Goal: Transaction & Acquisition: Purchase product/service

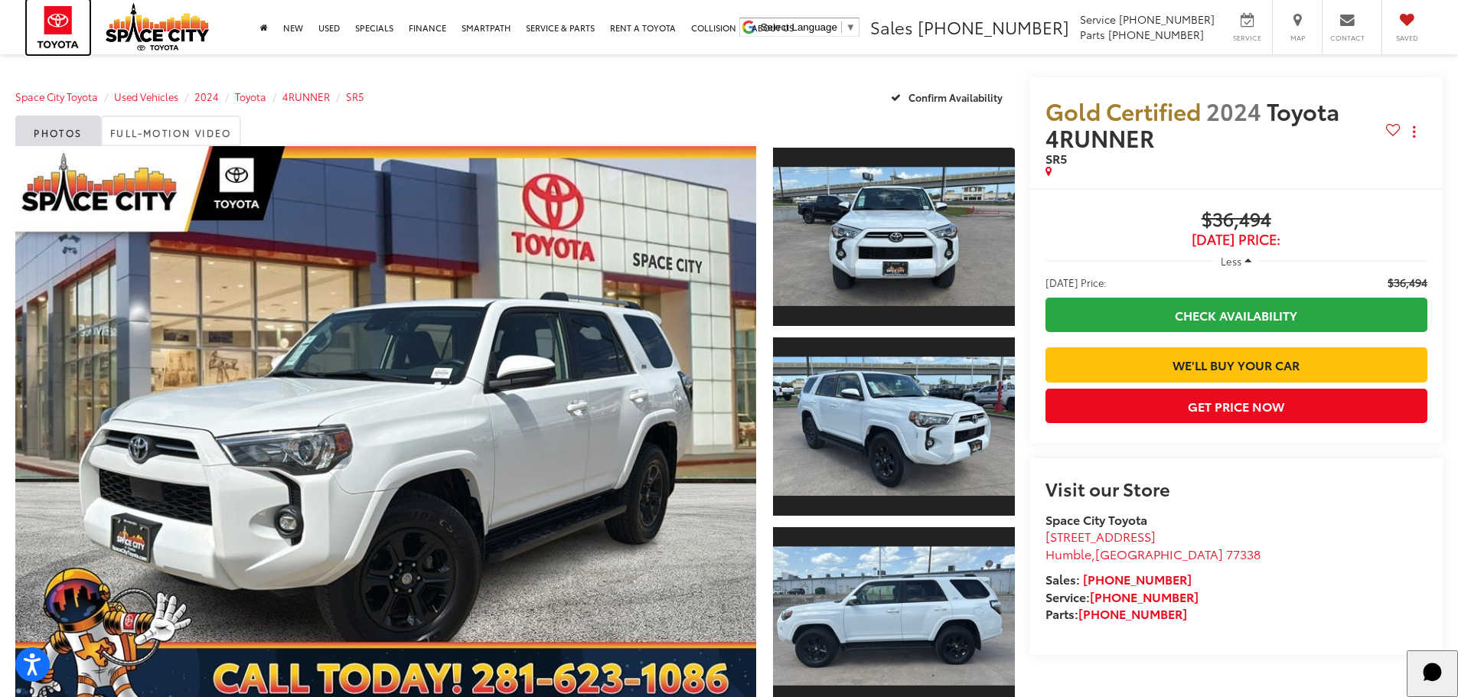
click at [53, 26] on img at bounding box center [58, 27] width 63 height 54
click at [52, 26] on img at bounding box center [58, 27] width 63 height 54
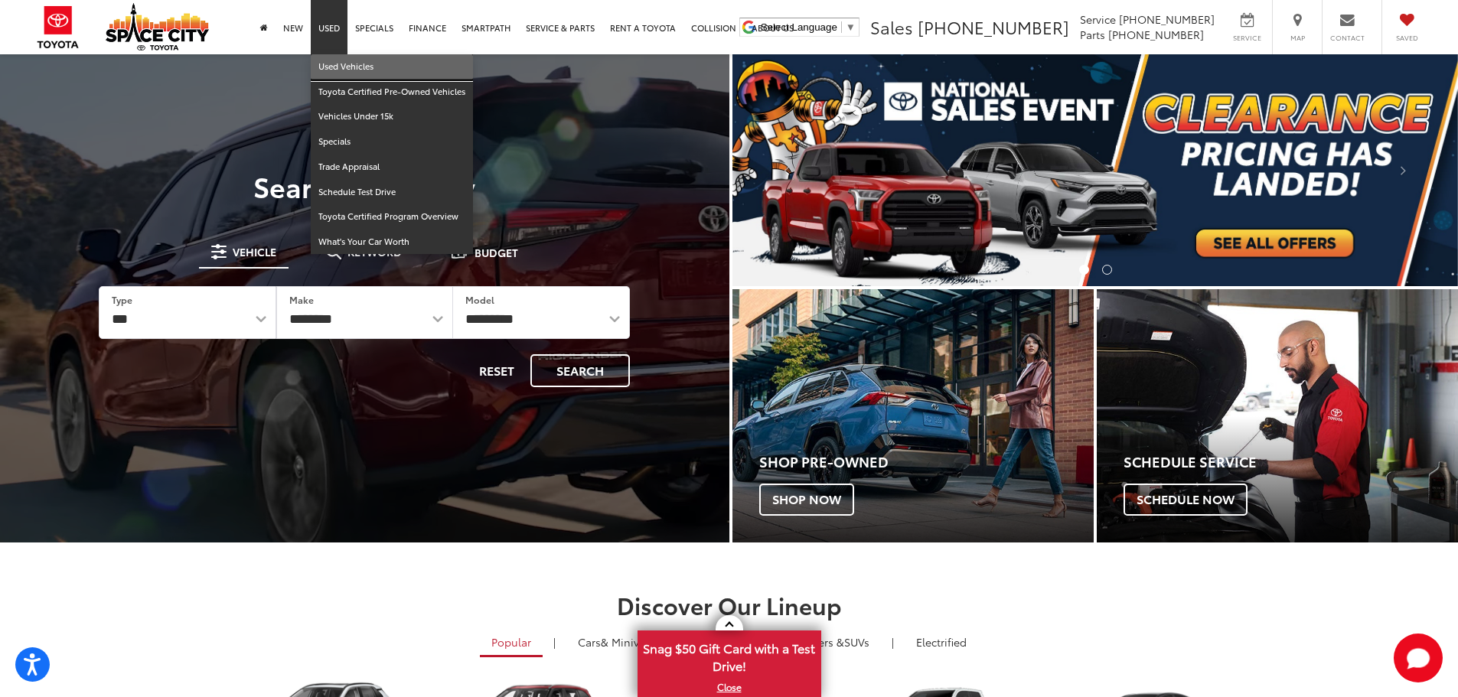
click at [346, 60] on link "Used Vehicles" at bounding box center [392, 66] width 162 height 25
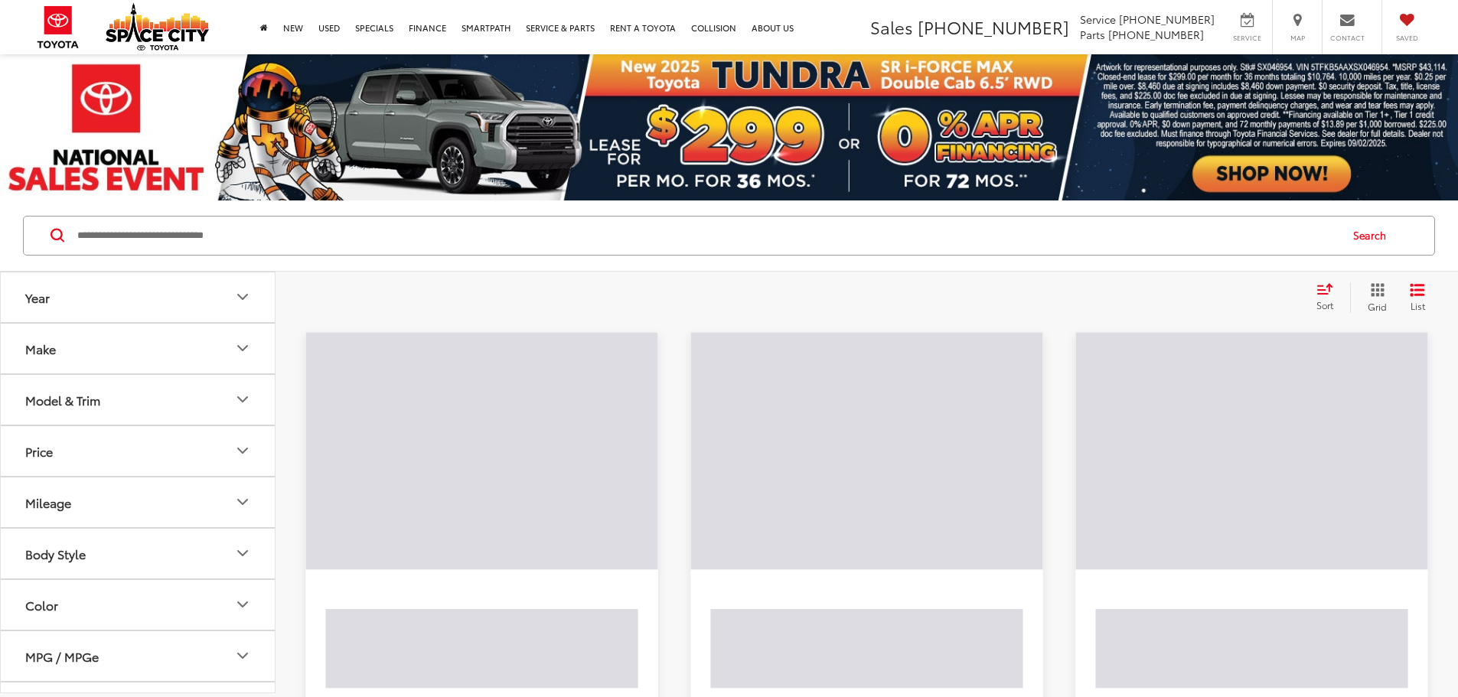
click at [207, 231] on input "Search by Make, Model, or Keyword" at bounding box center [707, 235] width 1263 height 37
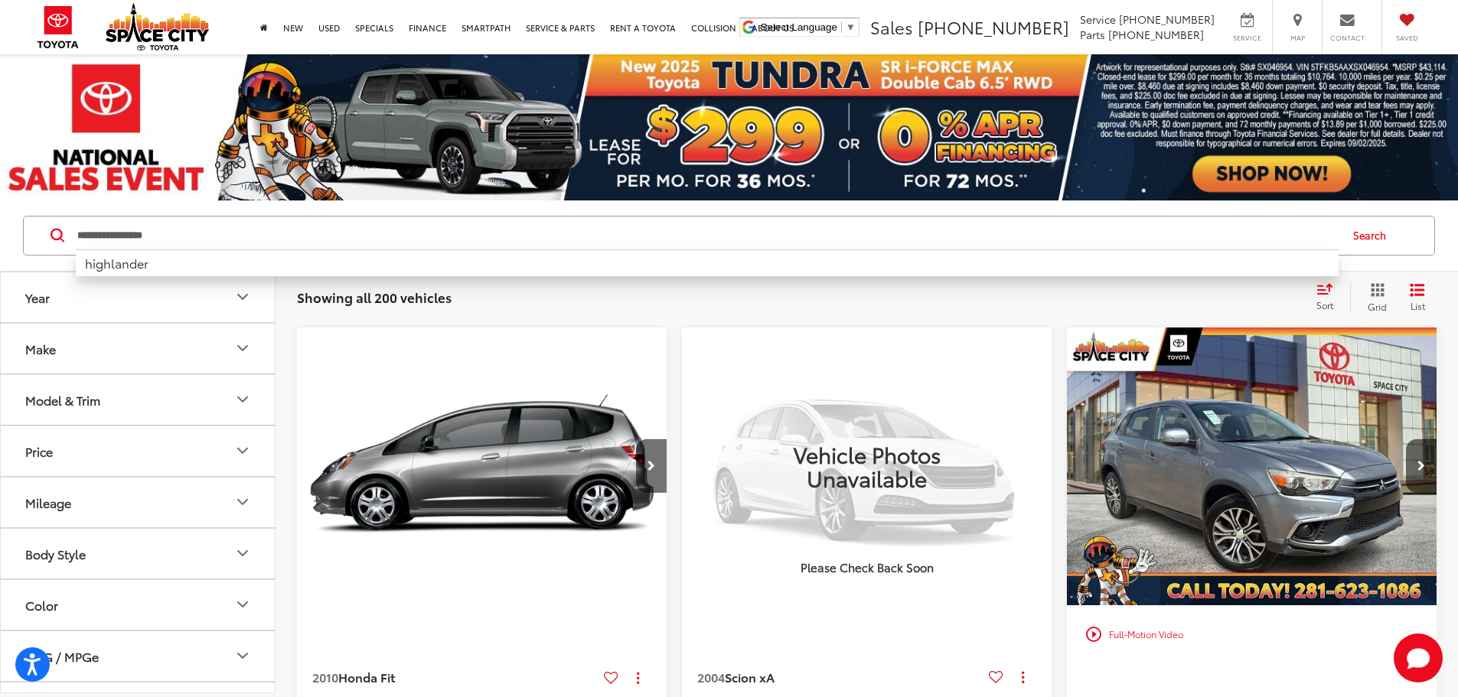
type input "**********"
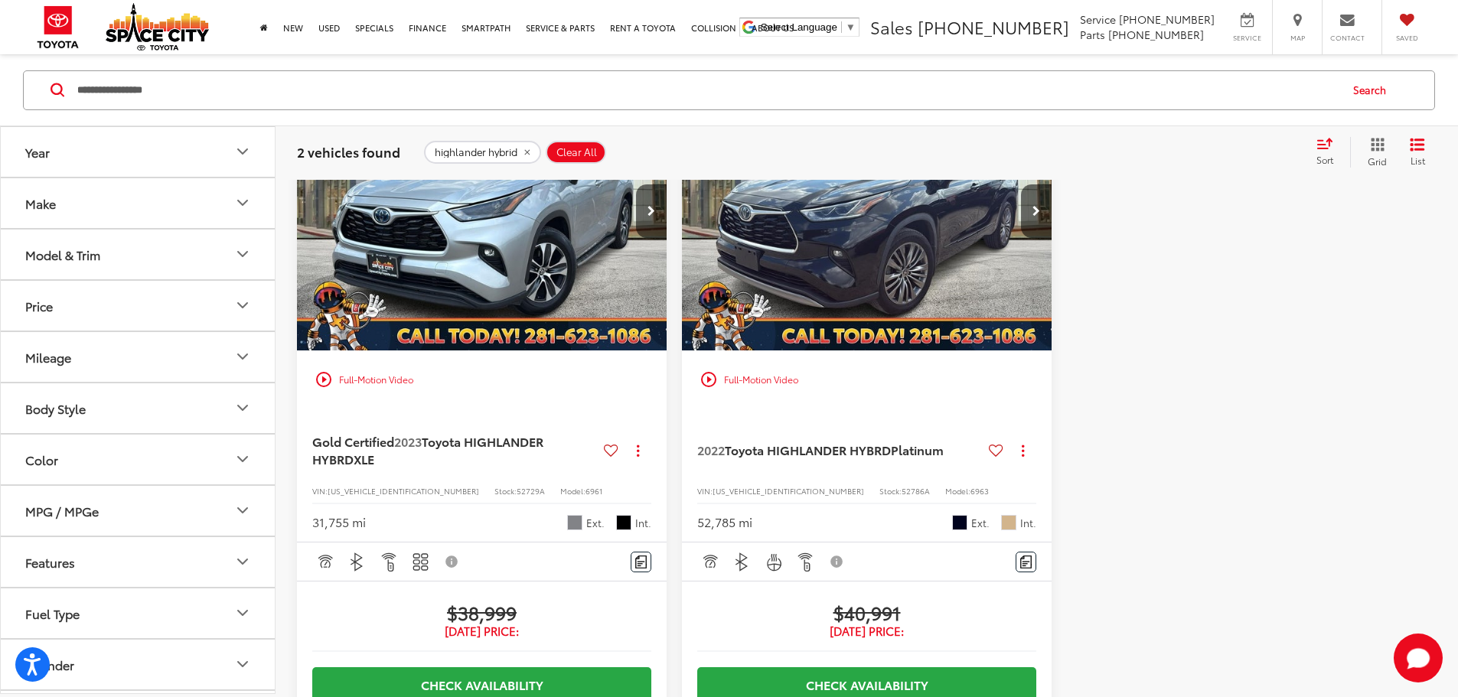
scroll to position [204, 0]
